Goal: Task Accomplishment & Management: Use online tool/utility

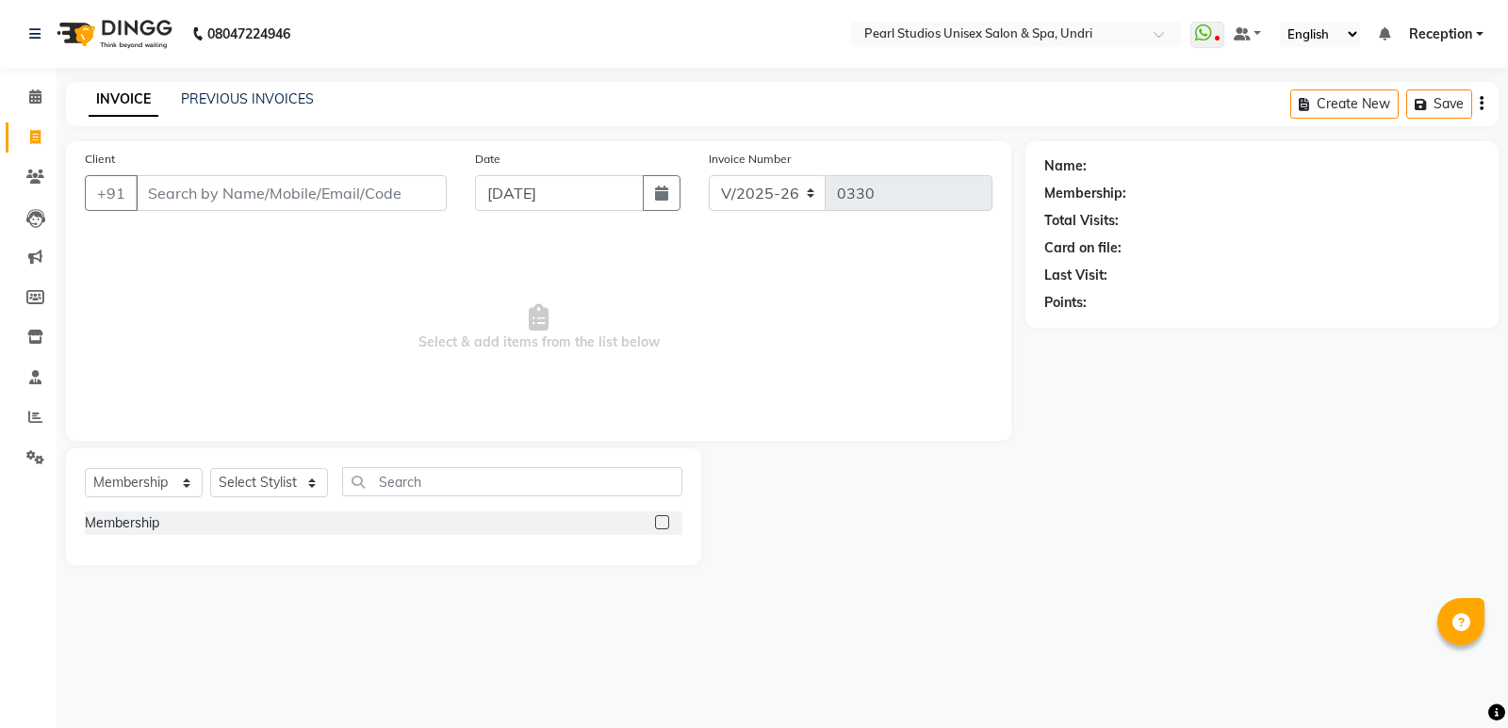
select select "78"
select select "membership"
click at [191, 191] on input "Client" at bounding box center [291, 193] width 311 height 36
click at [239, 179] on input "Client" at bounding box center [291, 193] width 311 height 36
click at [244, 101] on link "PREVIOUS INVOICES" at bounding box center [247, 98] width 133 height 17
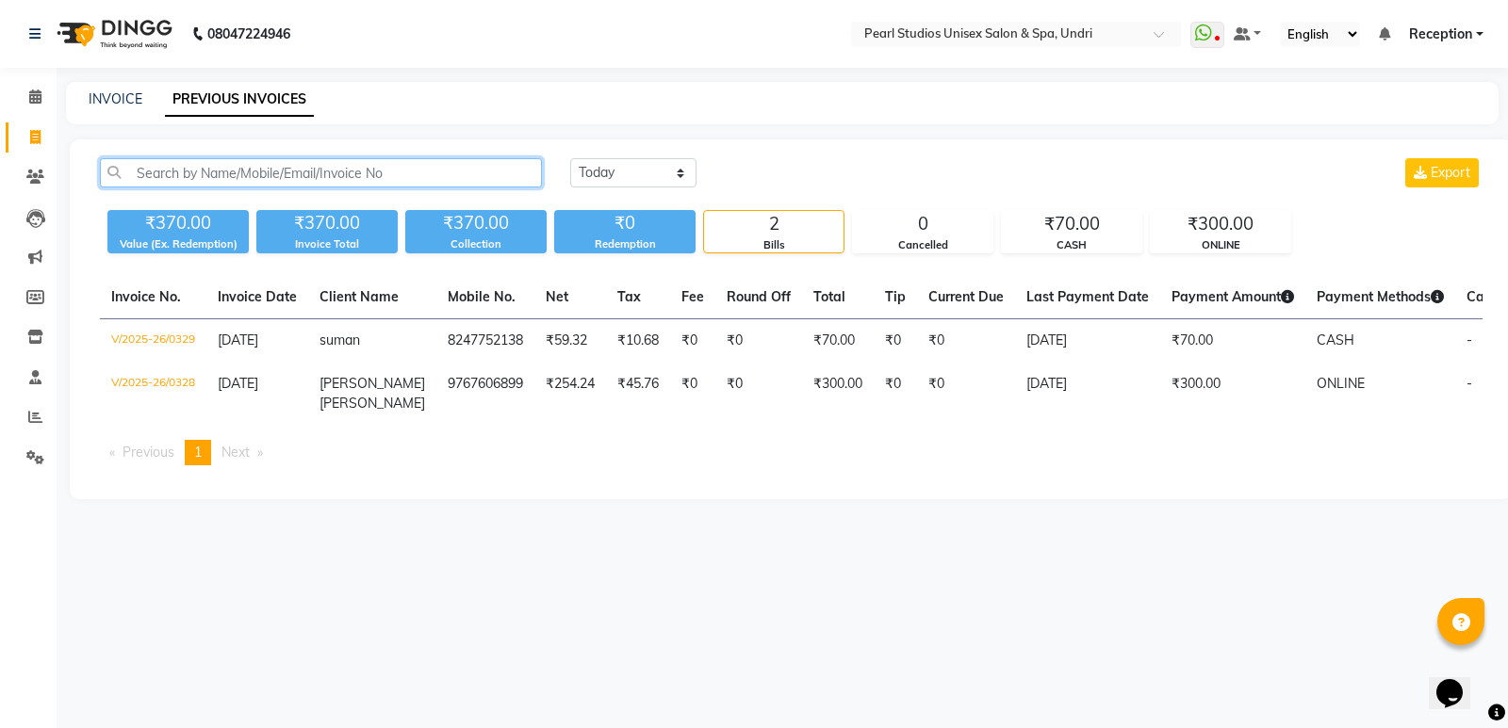
click at [228, 181] on input "text" at bounding box center [321, 172] width 442 height 29
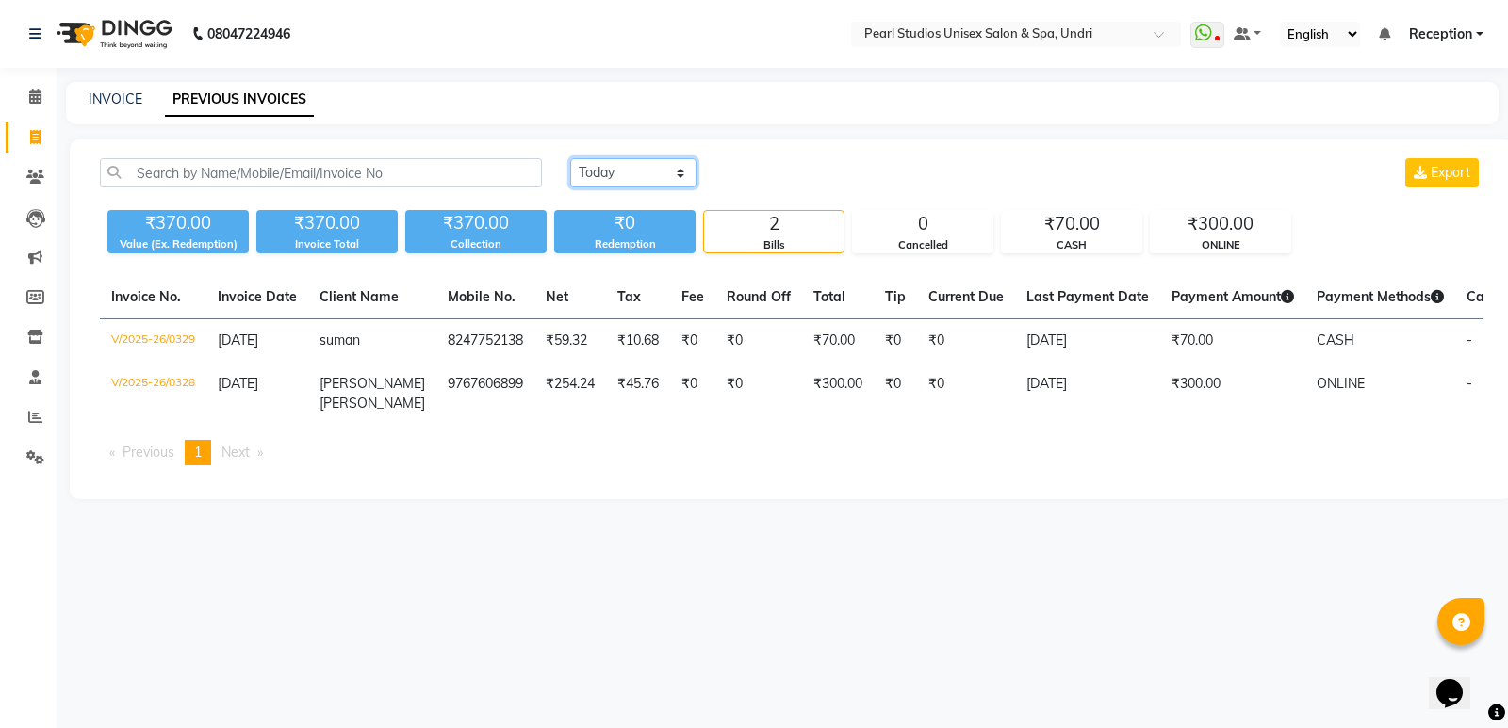
click at [606, 183] on select "Today Yesterday Custom Range" at bounding box center [633, 172] width 126 height 29
click at [570, 158] on select "Today Yesterday Custom Range" at bounding box center [633, 172] width 126 height 29
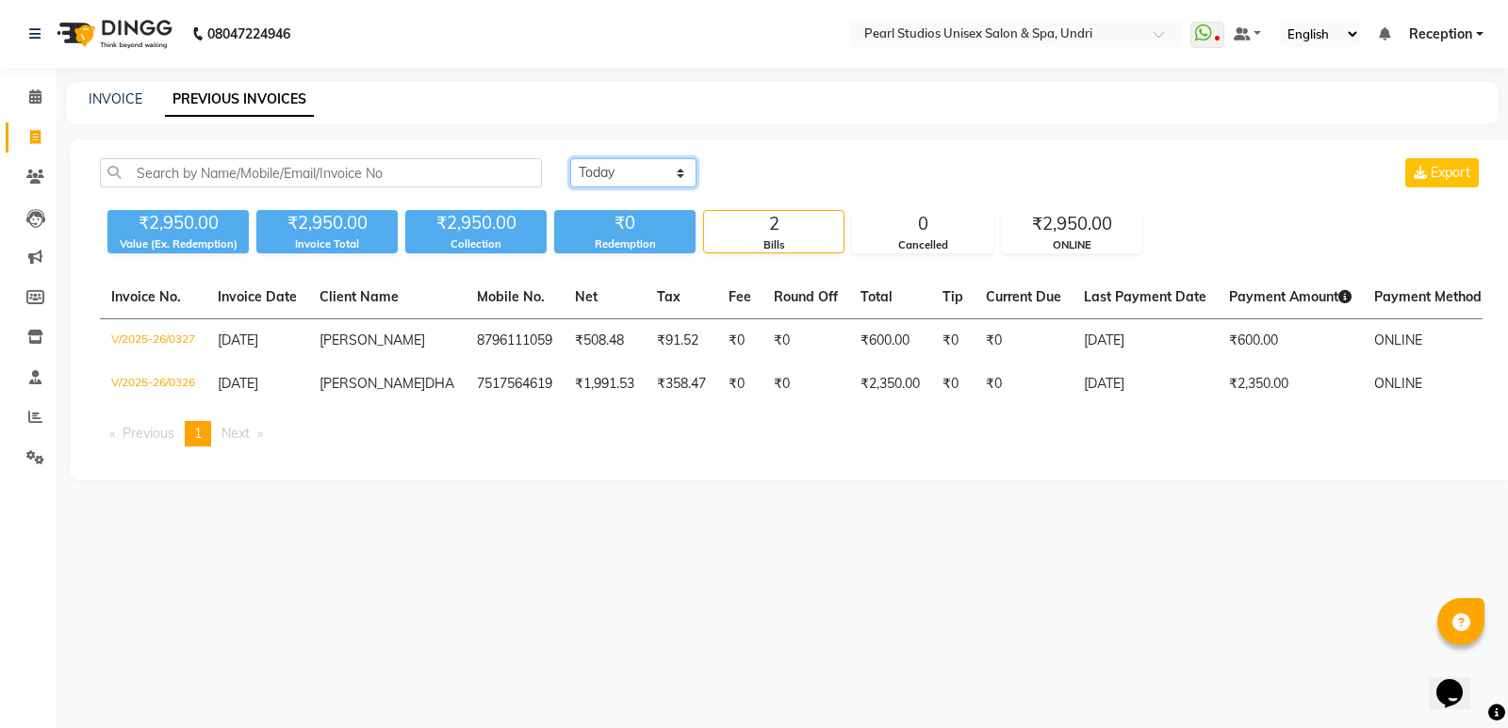
drag, startPoint x: 612, startPoint y: 169, endPoint x: 615, endPoint y: 184, distance: 15.5
click at [612, 167] on select "Today Yesterday Custom Range" at bounding box center [633, 172] width 126 height 29
select select "range"
click at [570, 158] on select "Today Yesterday Custom Range" at bounding box center [633, 172] width 126 height 29
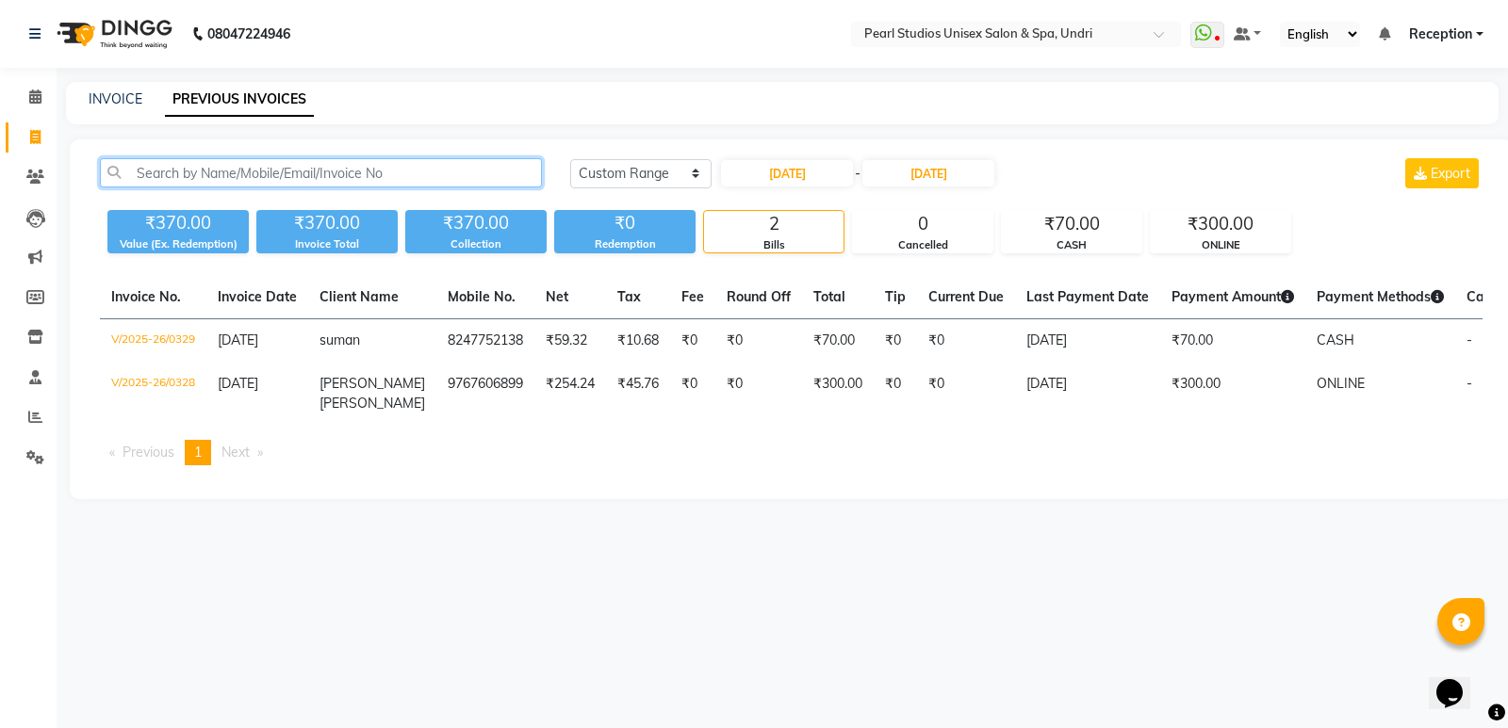
click at [337, 169] on input "text" at bounding box center [321, 172] width 442 height 29
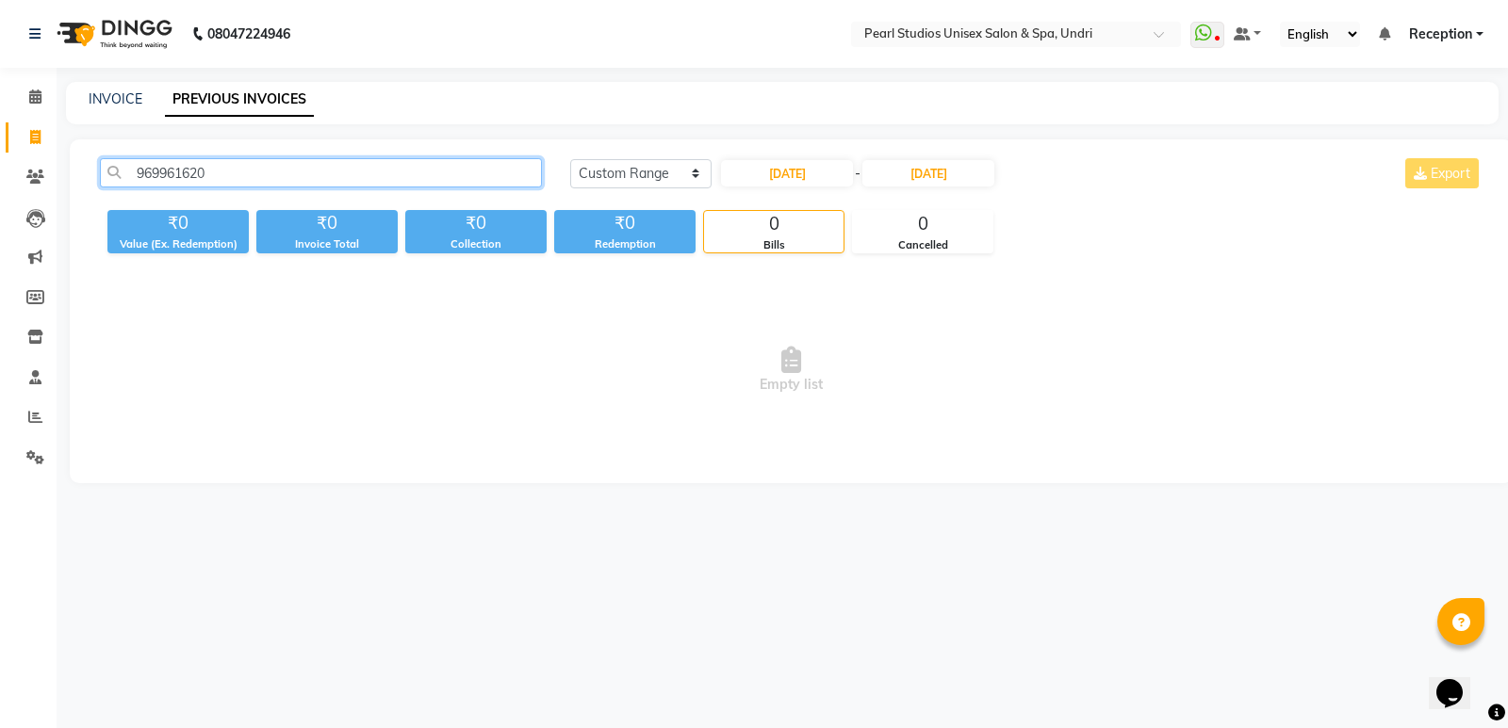
type input "9699616209"
drag, startPoint x: 267, startPoint y: 170, endPoint x: 0, endPoint y: 146, distance: 267.7
click at [0, 146] on app-home "08047224946 Select Location × Pearl Studios Unisex Salon & Spa, Undri WhatsApp …" at bounding box center [754, 256] width 1508 height 512
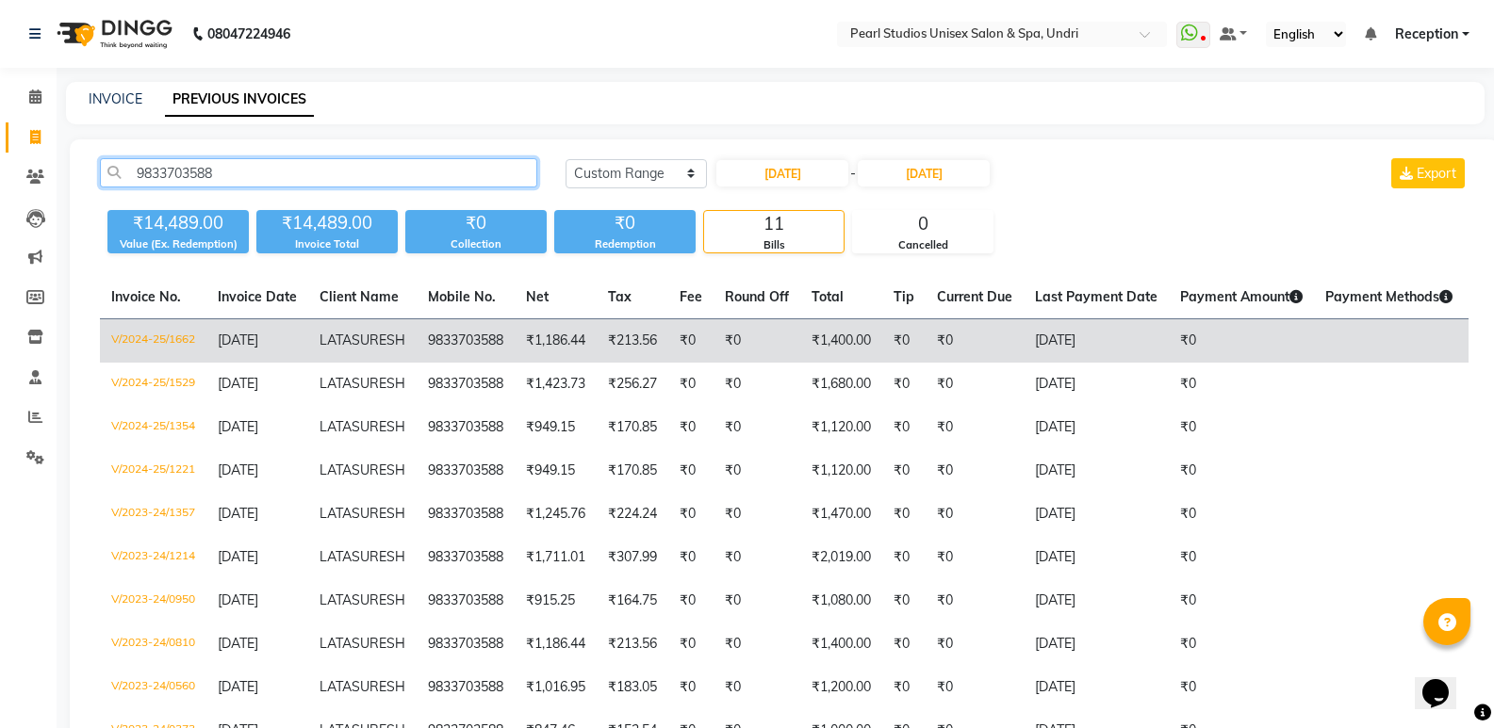
type input "9833703588"
click at [565, 360] on td "₹1,186.44" at bounding box center [556, 341] width 82 height 44
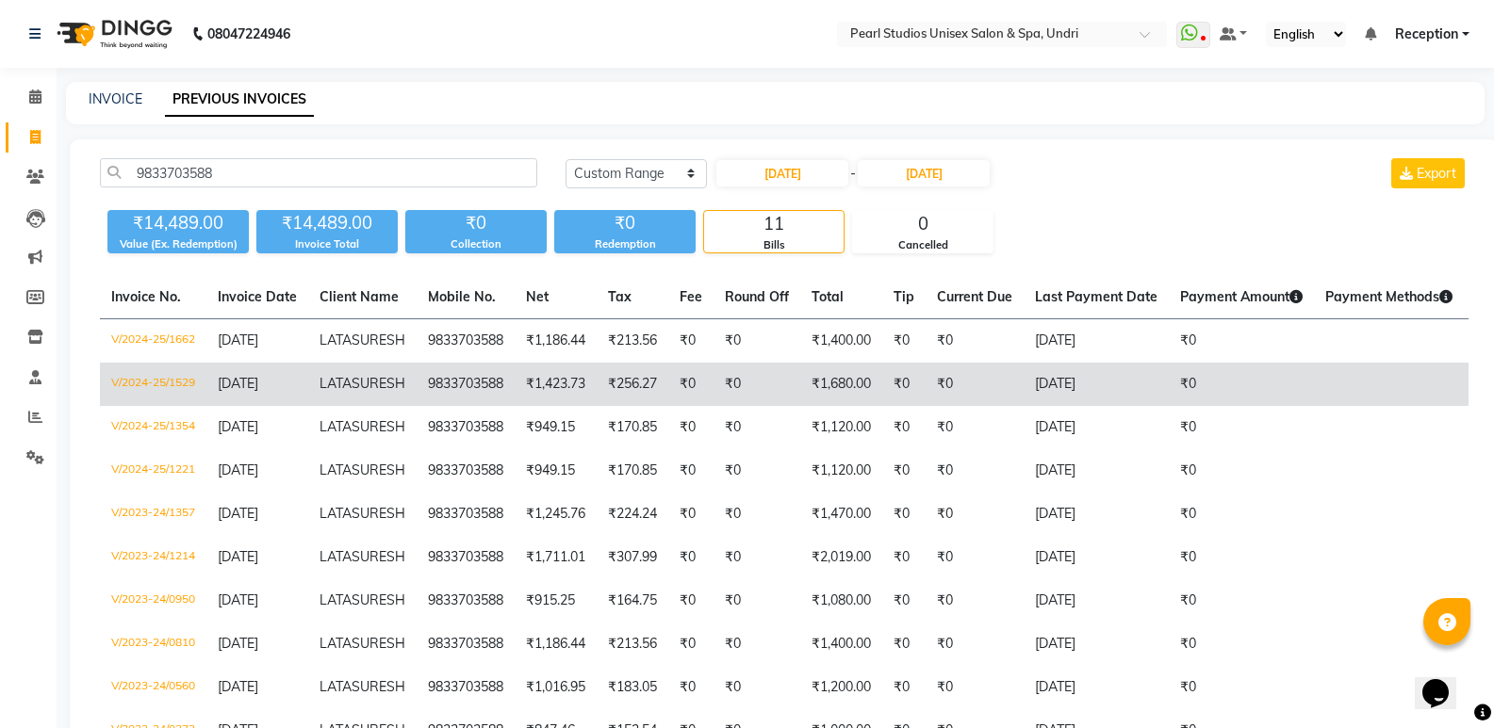
click at [594, 406] on td "₹1,423.73" at bounding box center [556, 384] width 82 height 43
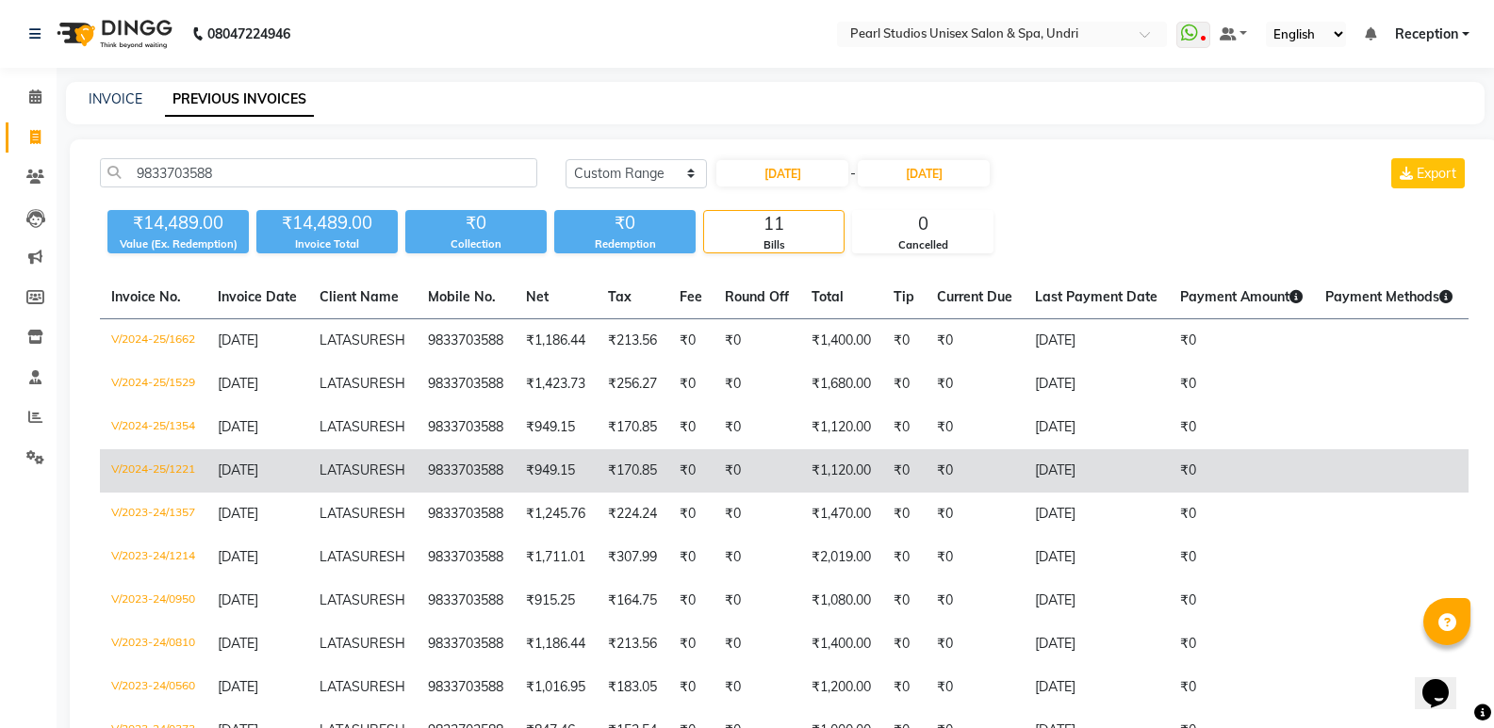
click at [523, 493] on td "₹949.15" at bounding box center [556, 471] width 82 height 43
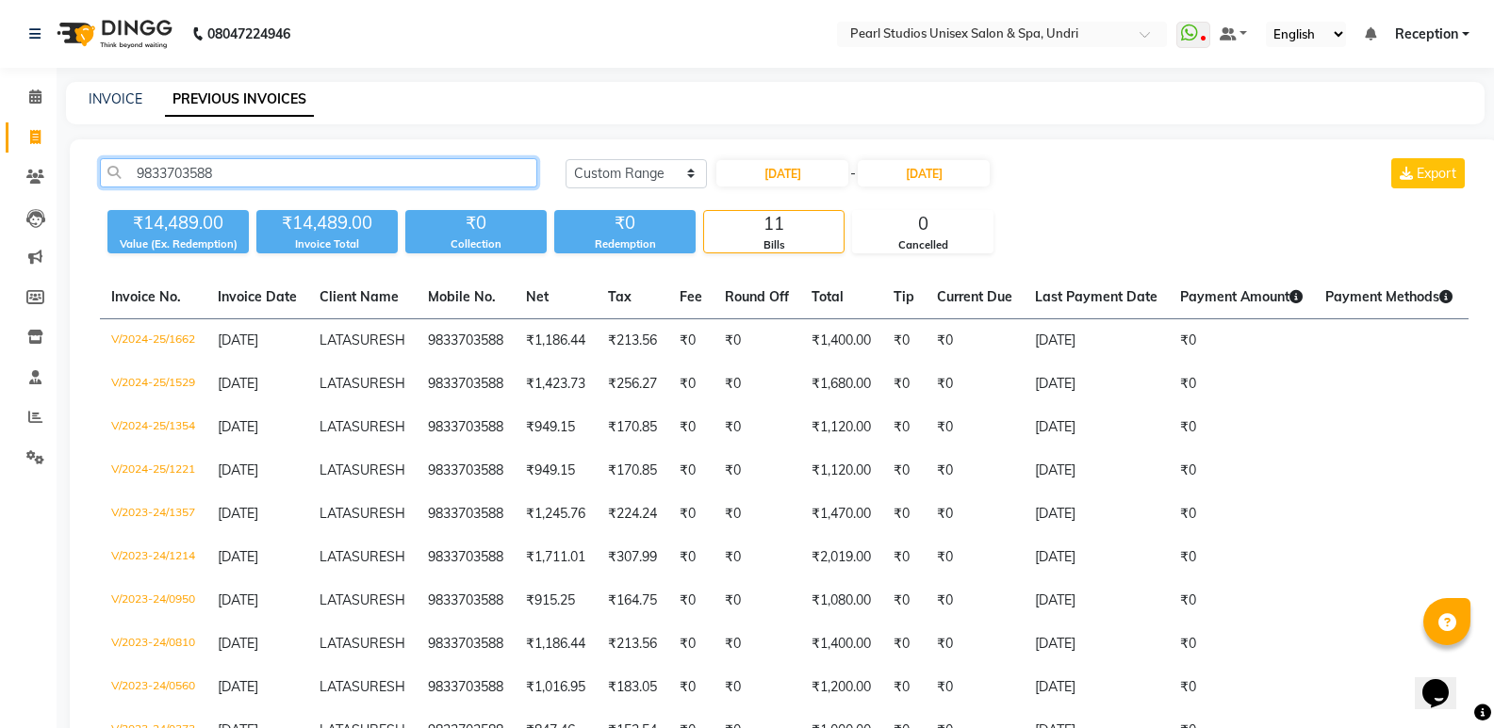
drag, startPoint x: 240, startPoint y: 172, endPoint x: 87, endPoint y: 164, distance: 153.8
click at [87, 164] on div "9833703588" at bounding box center [319, 172] width 466 height 29
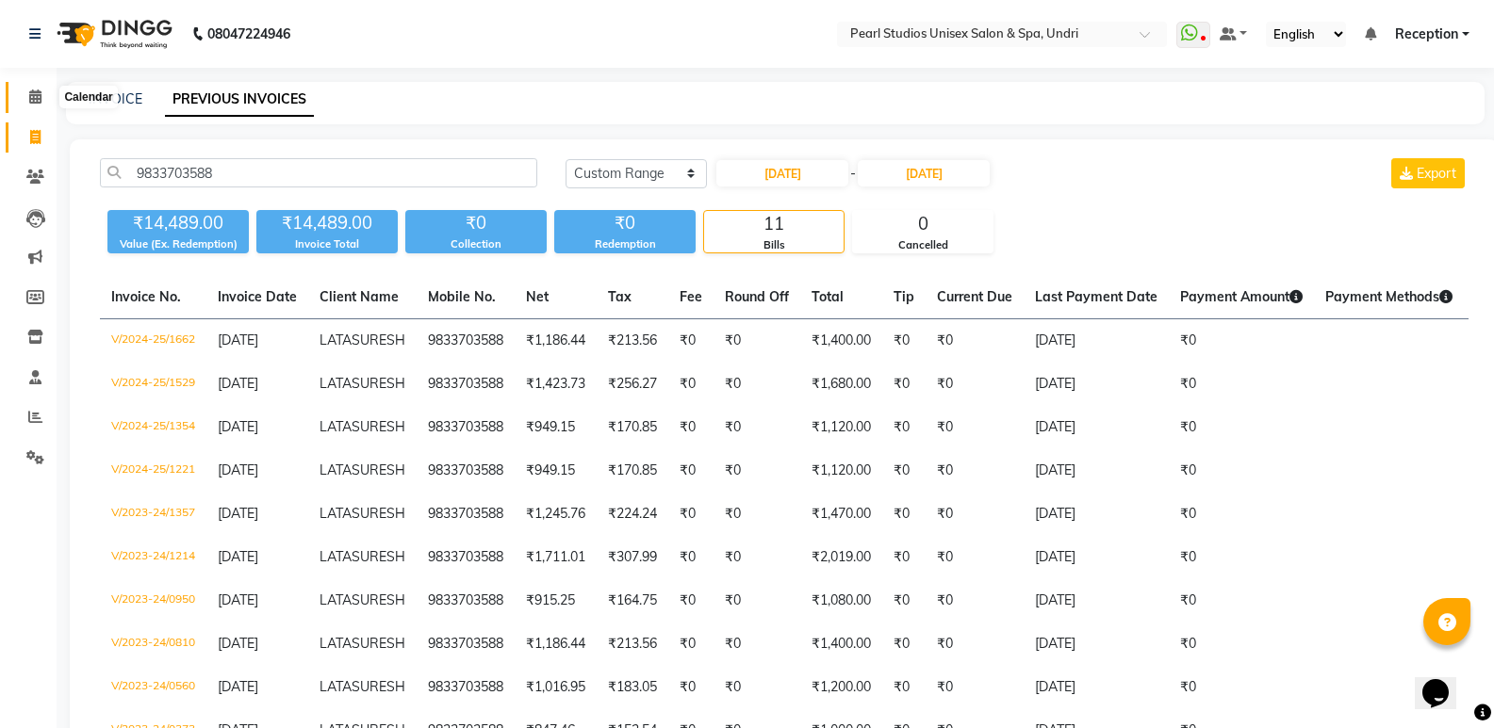
click at [27, 95] on span at bounding box center [35, 98] width 33 height 22
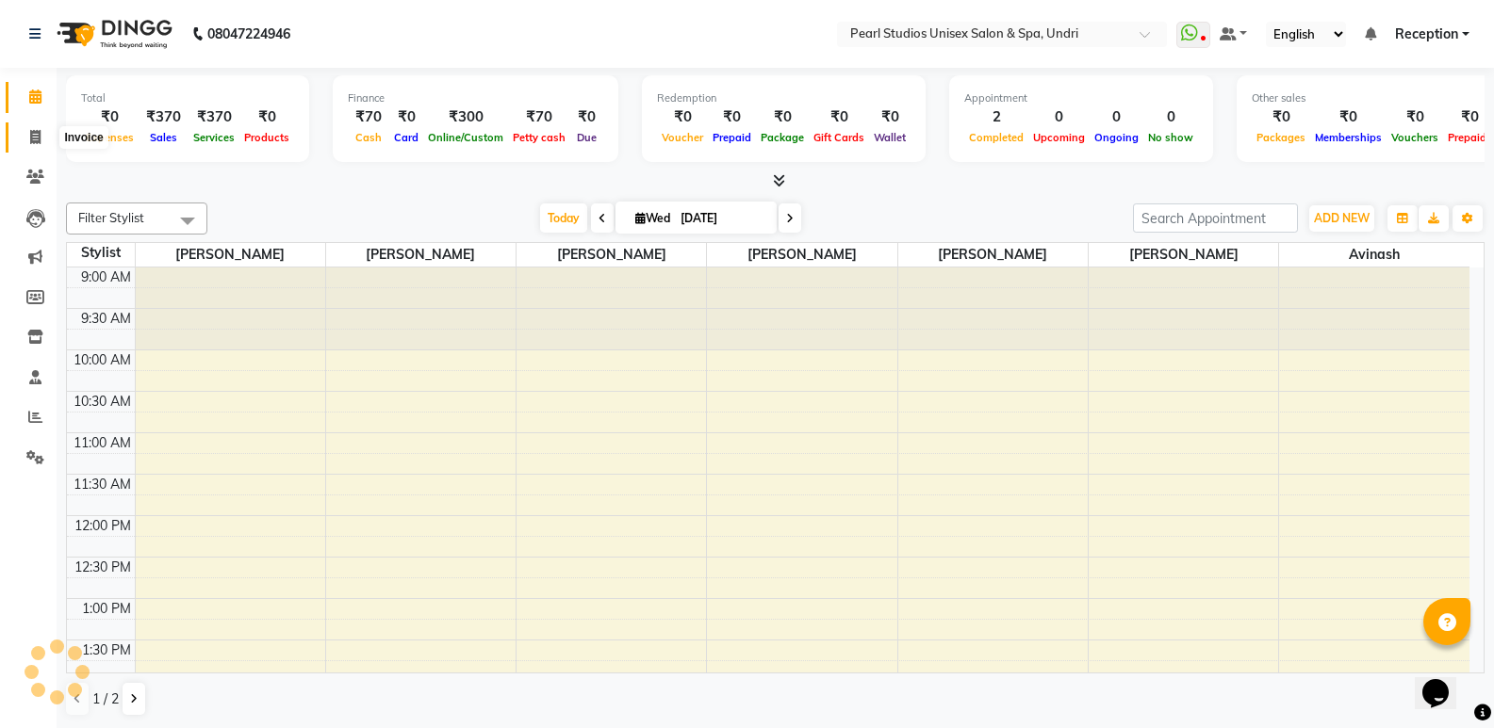
click at [39, 135] on icon at bounding box center [35, 137] width 10 height 14
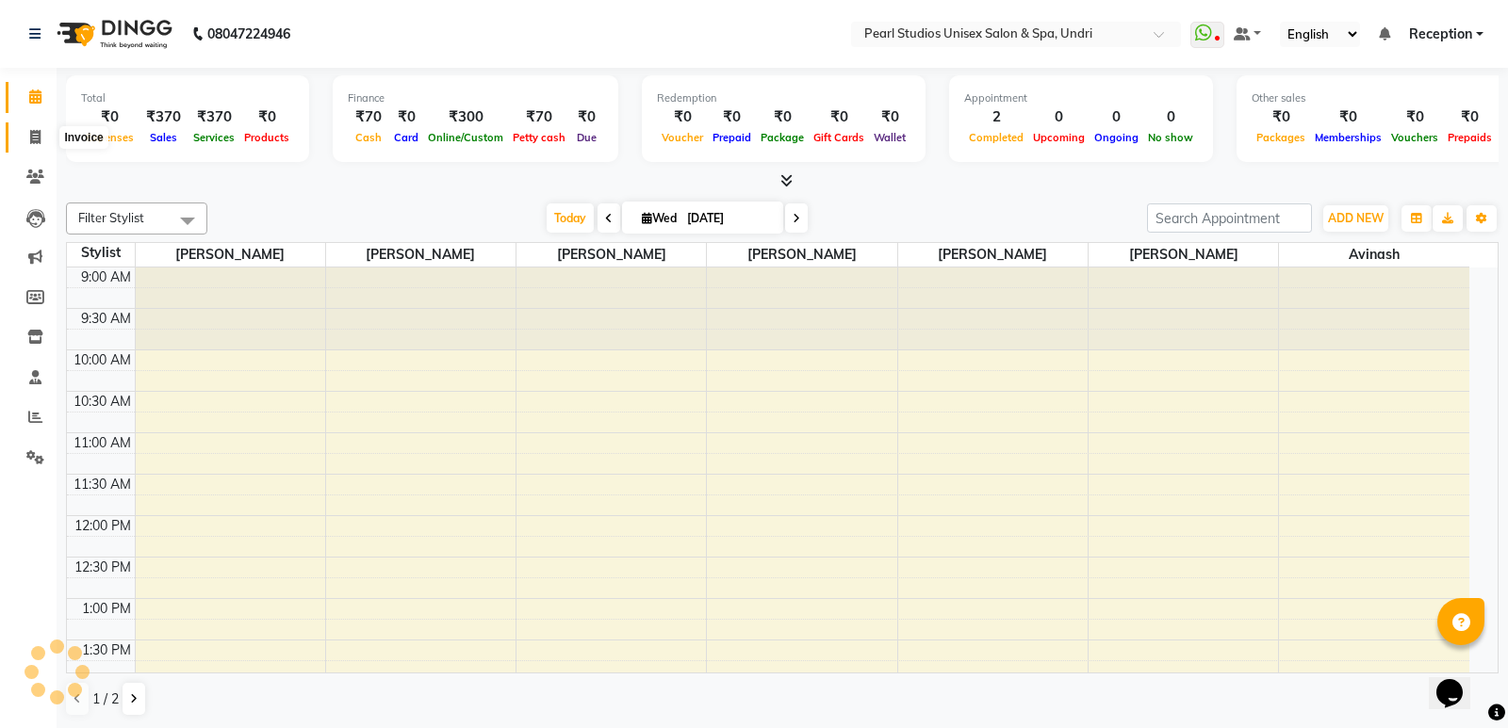
select select "service"
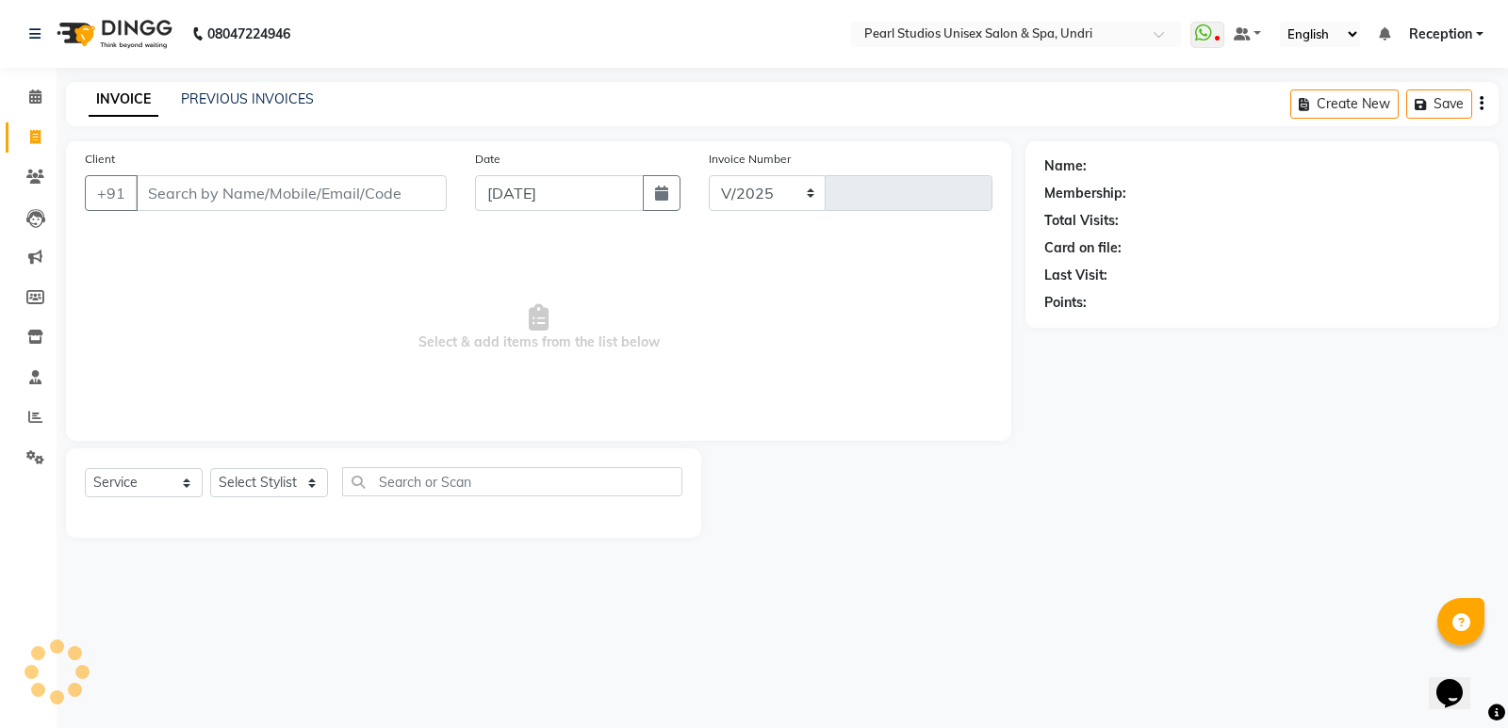
select select "78"
type input "0330"
click at [234, 198] on input "Client" at bounding box center [291, 193] width 311 height 36
select select "membership"
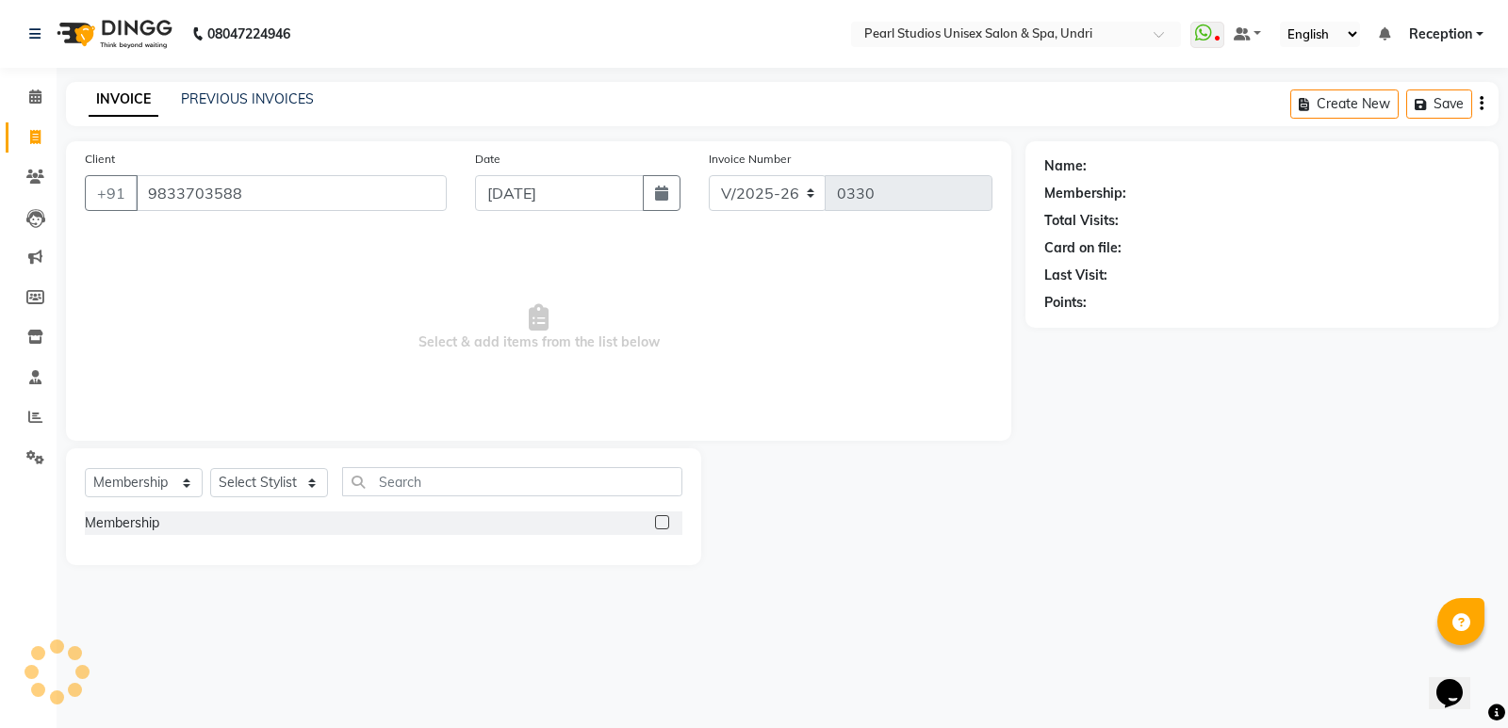
type input "9833703588"
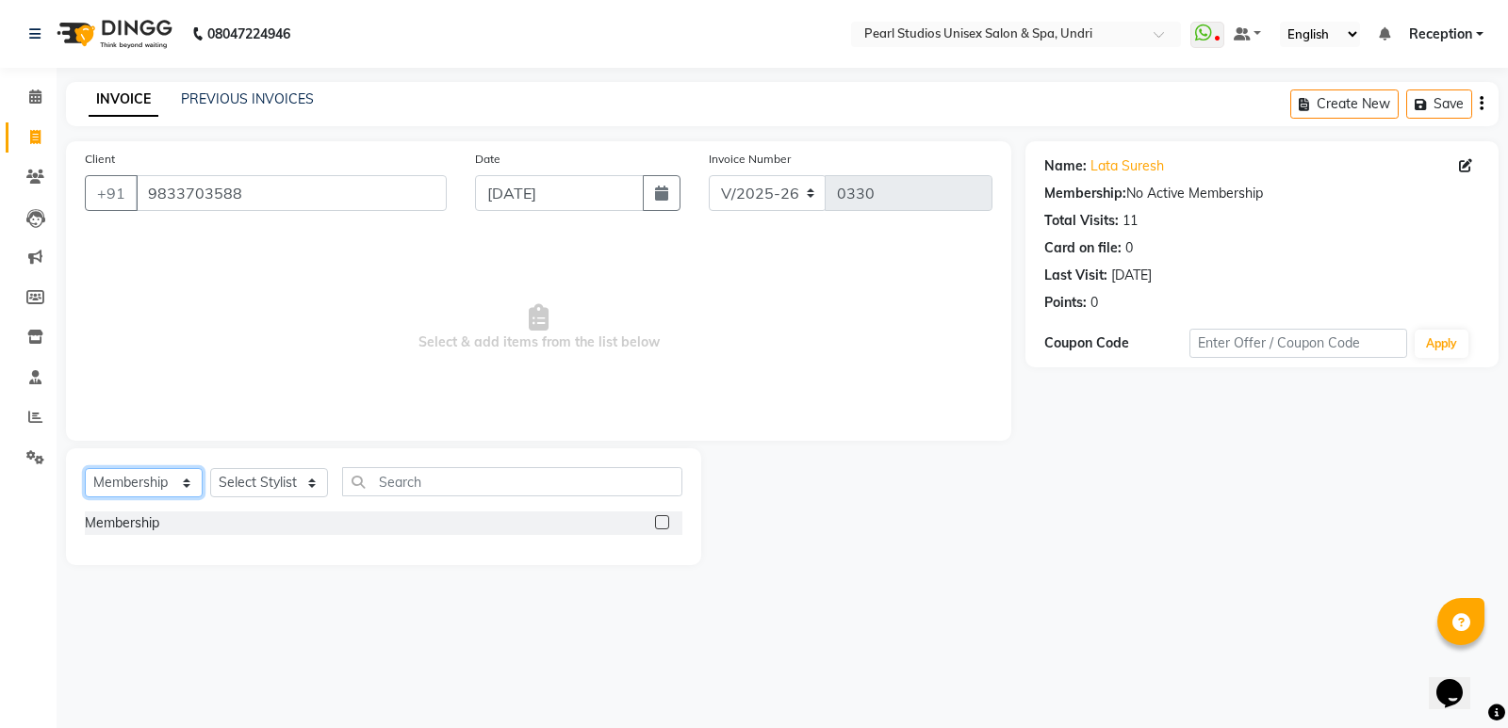
click at [137, 489] on select "Select Service Product Membership Package Voucher Prepaid Gift Card" at bounding box center [144, 482] width 118 height 29
select select "service"
click at [85, 468] on select "Select Service Product Membership Package Voucher Prepaid Gift Card" at bounding box center [144, 482] width 118 height 29
